Goal: Find specific page/section: Find specific page/section

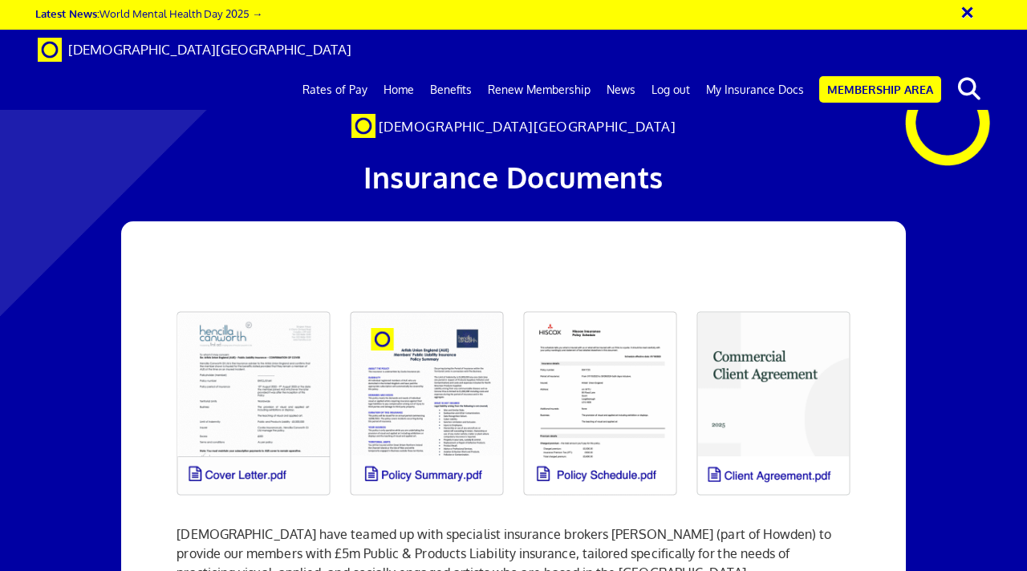
scroll to position [148, 0]
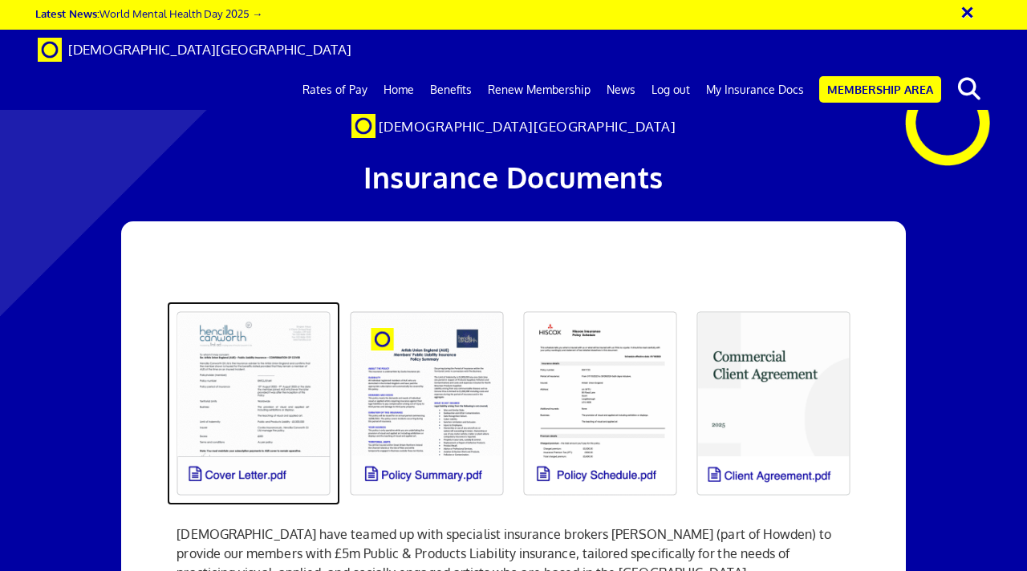
click at [266, 302] on link at bounding box center [253, 404] width 173 height 204
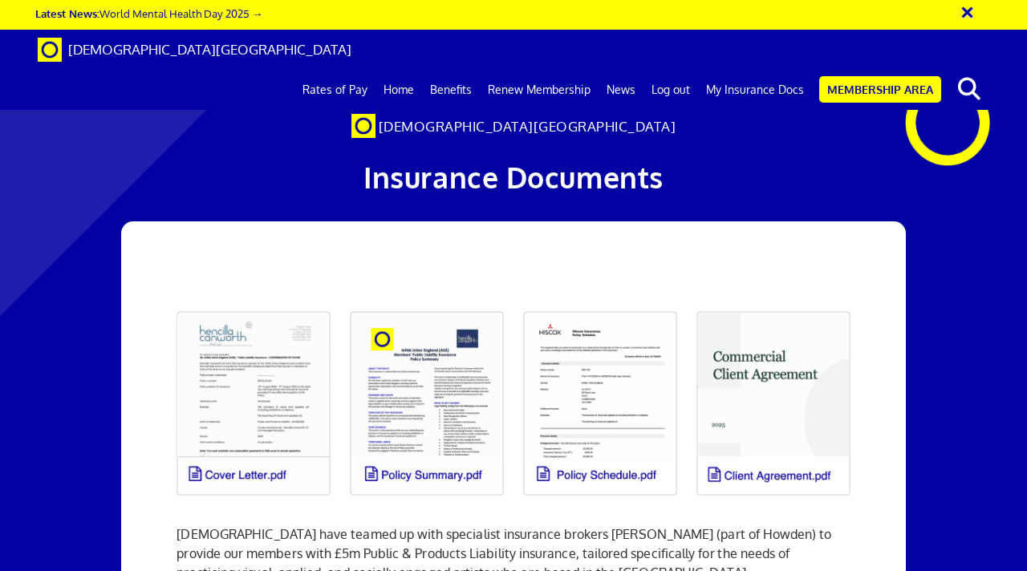
click at [809, 134] on div "[DEMOGRAPHIC_DATA][GEOGRAPHIC_DATA]" at bounding box center [514, 129] width 651 height 18
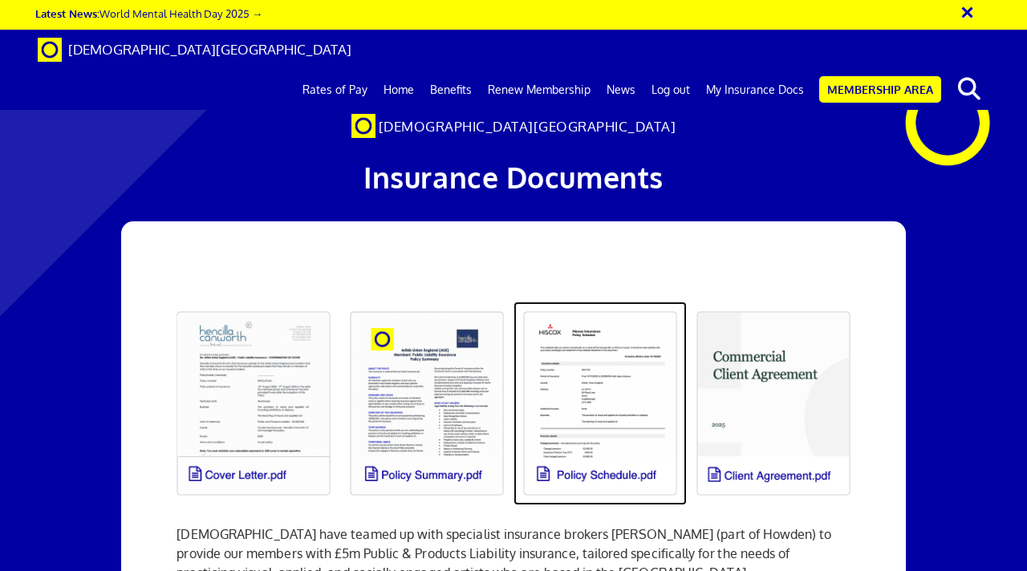
click at [566, 371] on link at bounding box center [600, 404] width 173 height 204
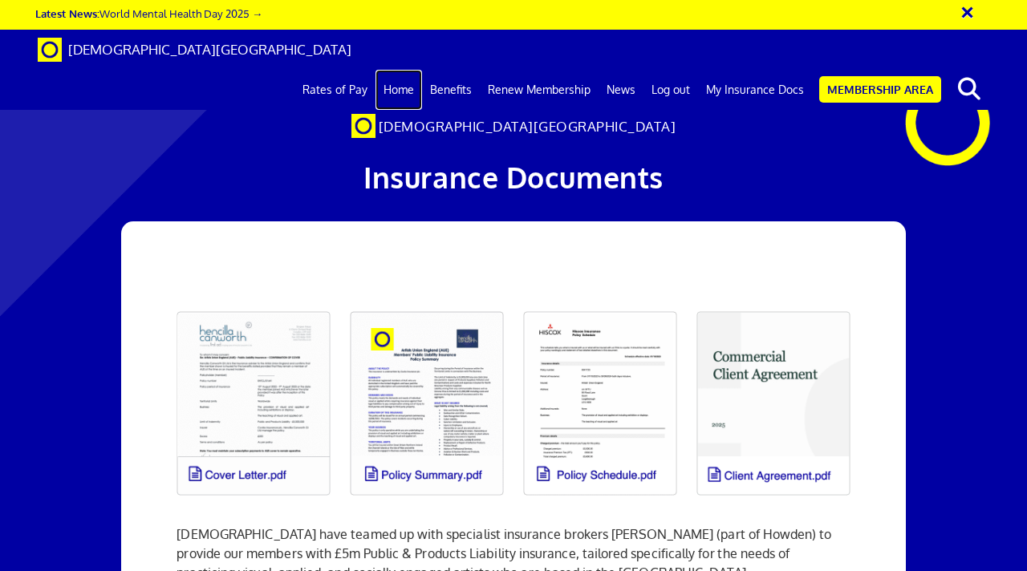
click at [410, 70] on link "Home" at bounding box center [399, 90] width 47 height 40
click at [866, 76] on link "Membership Area" at bounding box center [880, 89] width 122 height 26
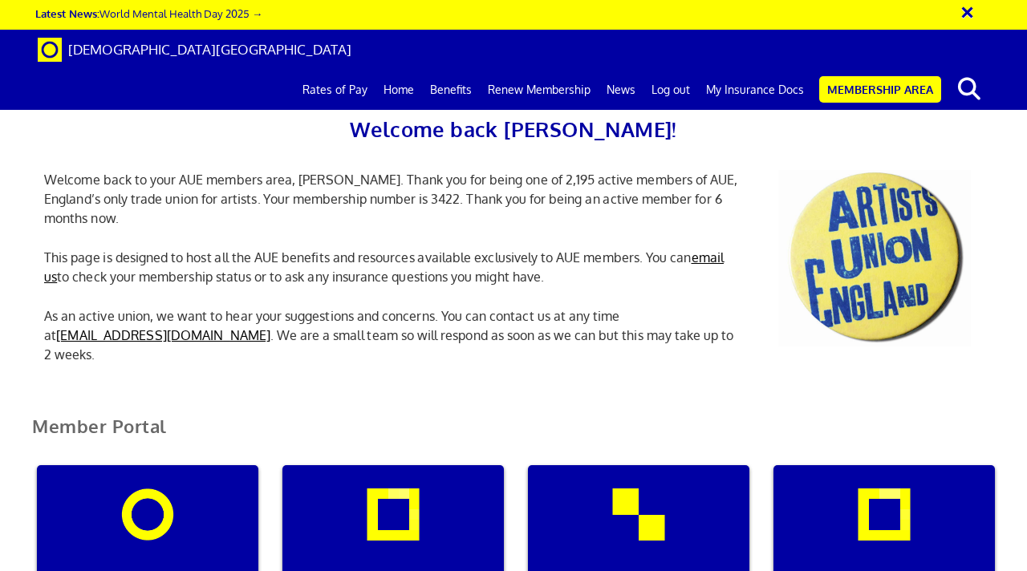
scroll to position [0, 5]
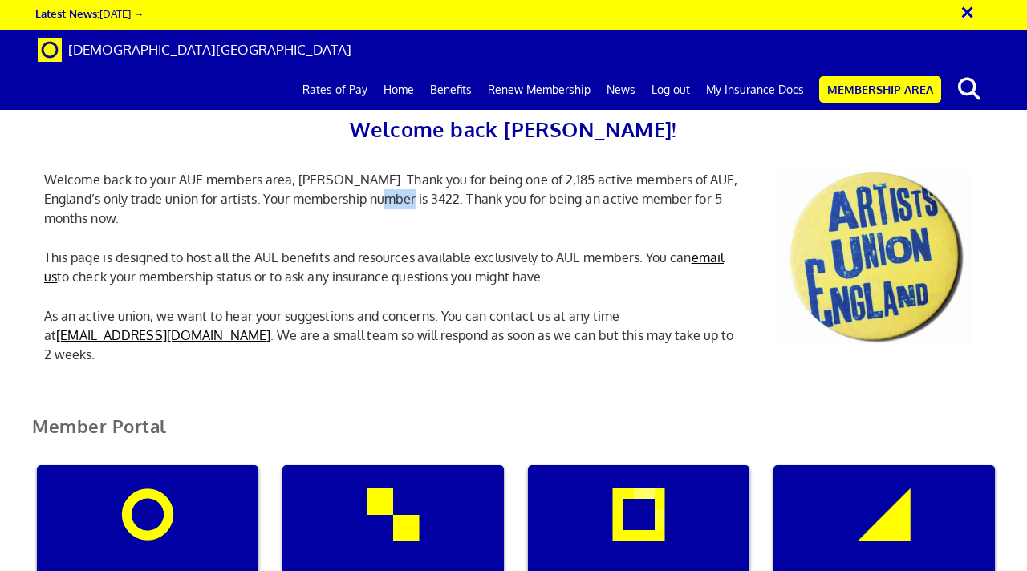
scroll to position [177, 0]
click at [386, 465] on div "My insurance documents" at bounding box center [392, 542] width 221 height 154
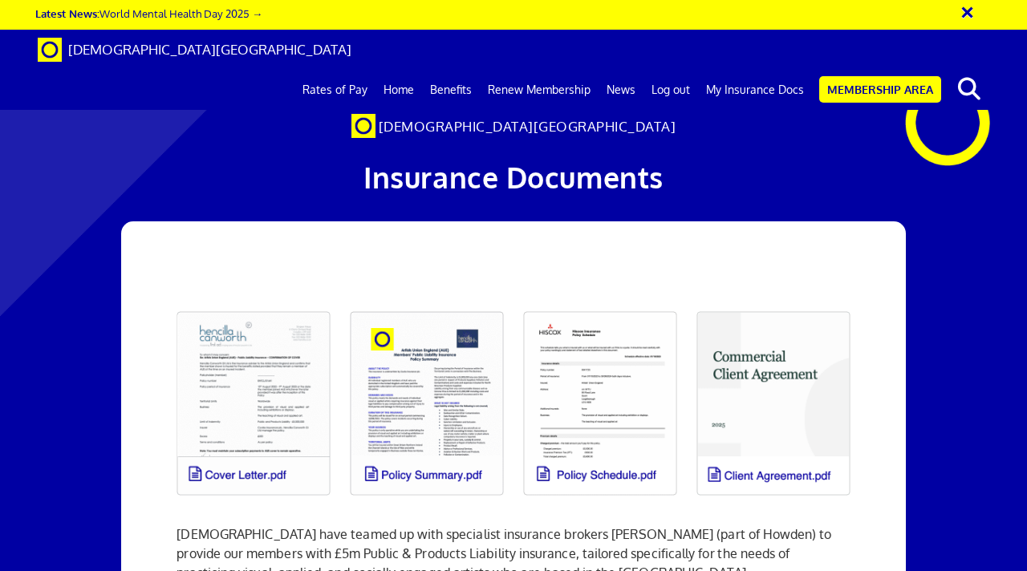
scroll to position [0, 3]
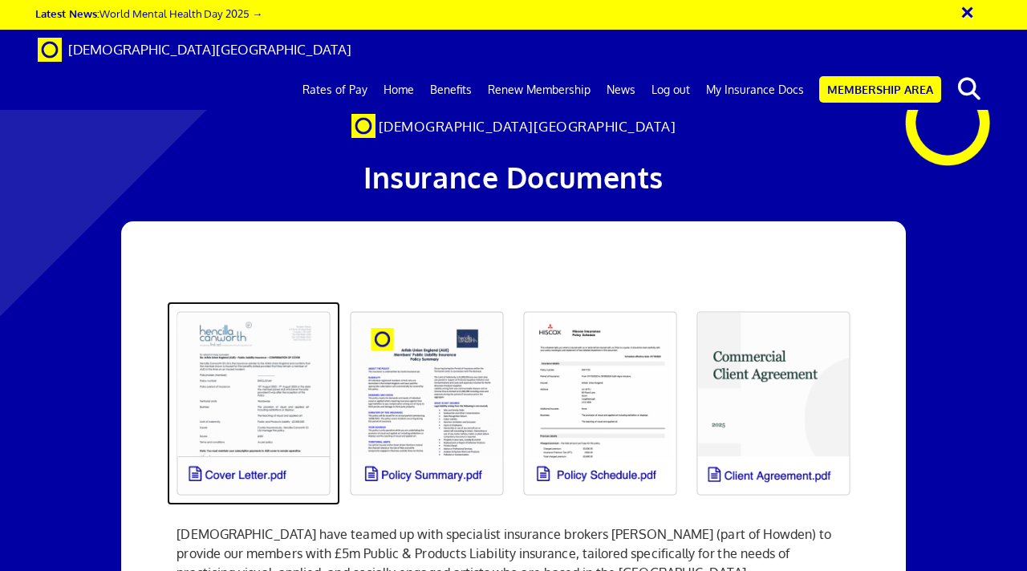
click at [274, 302] on link at bounding box center [253, 404] width 173 height 204
